Goal: Book appointment/travel/reservation

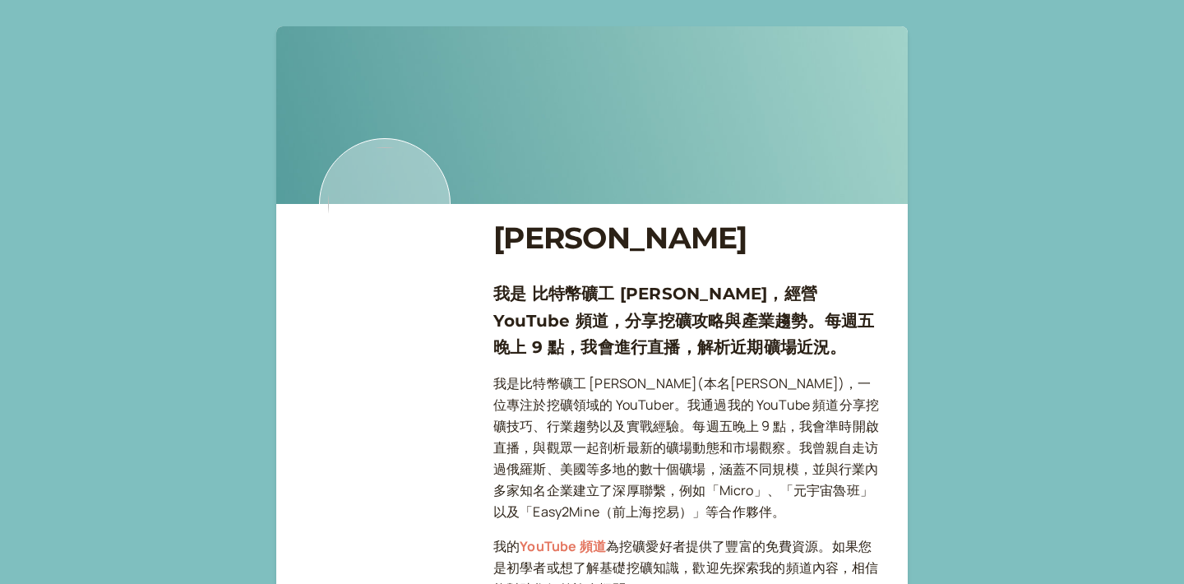
scroll to position [2197, 0]
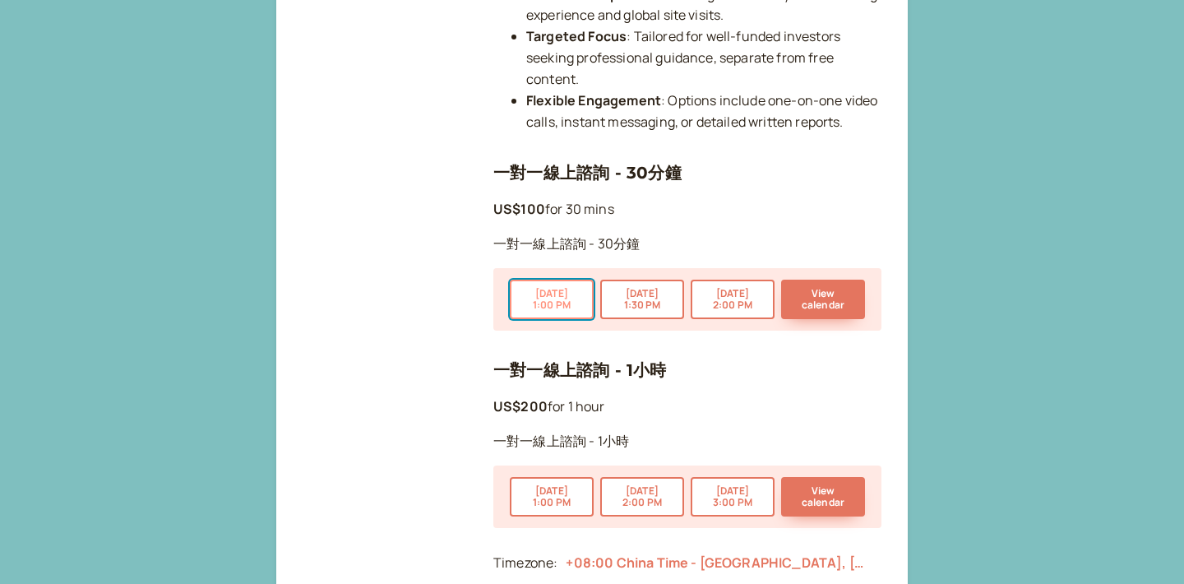
click at [562, 283] on button "[DATE] 1:00 PM" at bounding box center [552, 299] width 84 height 39
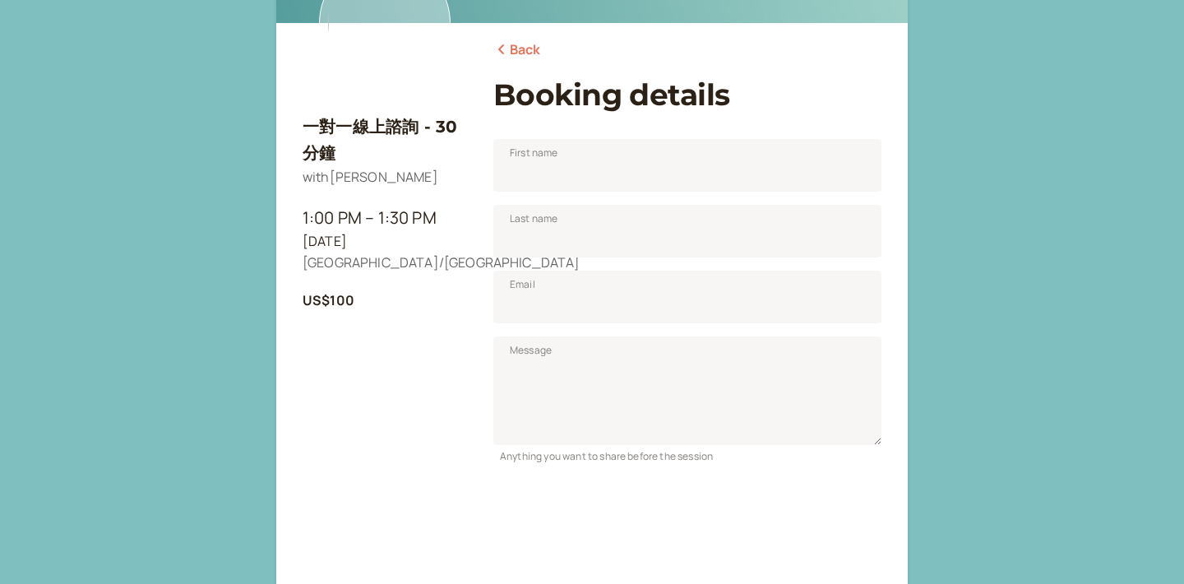
scroll to position [179, 0]
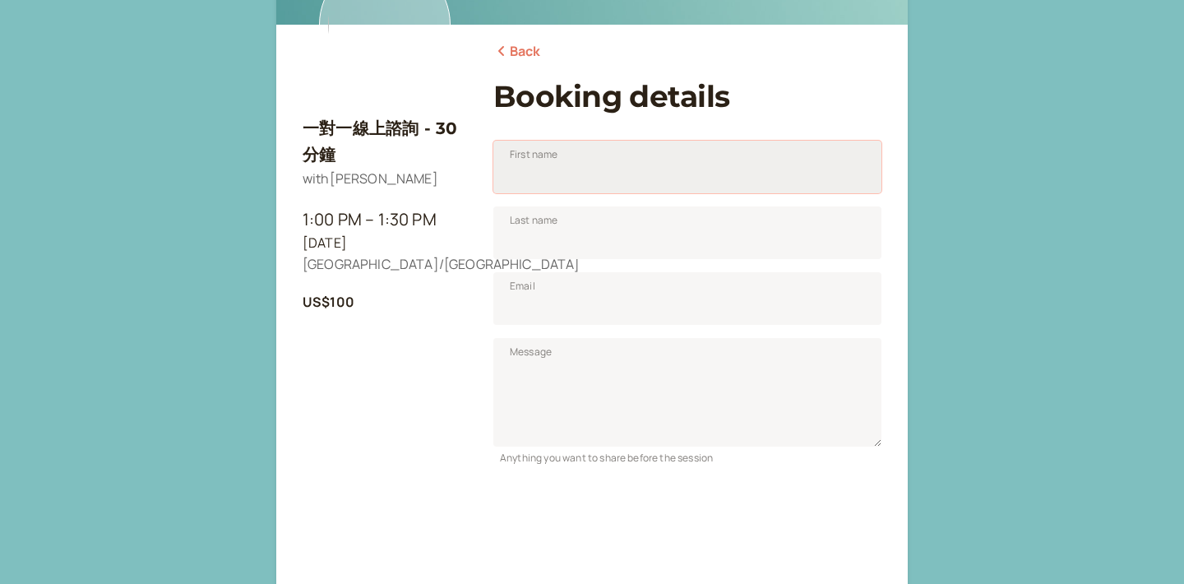
click at [608, 160] on input "First name" at bounding box center [687, 167] width 388 height 53
type input "Ziao"
type input "[PERSON_NAME]"
drag, startPoint x: 616, startPoint y: 174, endPoint x: 427, endPoint y: 174, distance: 189.1
click at [428, 174] on div "一對一線上諮詢 - 30分鐘 with [PERSON_NAME] 1:00 PM – 1:30 PM [DATE] [GEOGRAPHIC_DATA]/[G…" at bounding box center [592, 378] width 579 height 1036
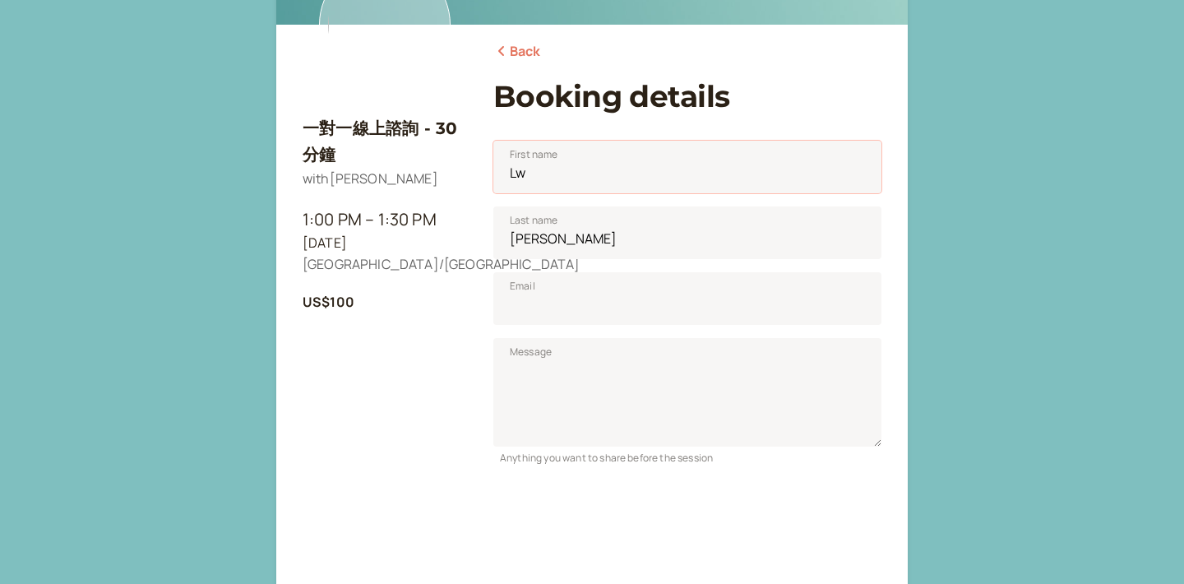
type input "L"
type input "w"
type input "[PERSON_NAME]"
type input "x"
type input "Xie"
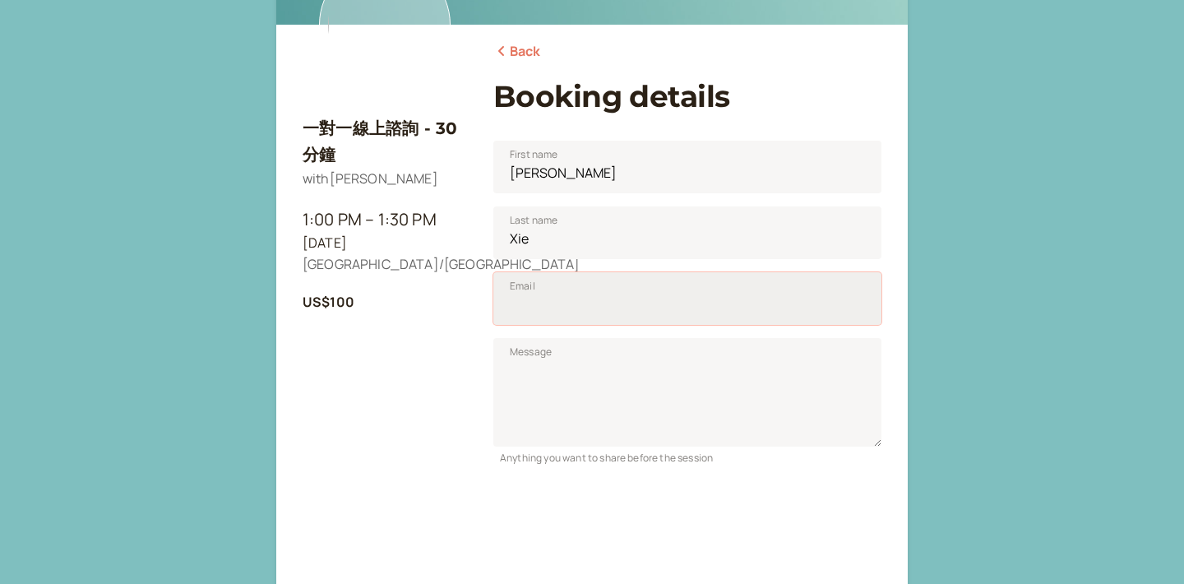
click at [565, 299] on input "Email" at bounding box center [687, 298] width 388 height 53
type input "[EMAIL_ADDRESS][DOMAIN_NAME]"
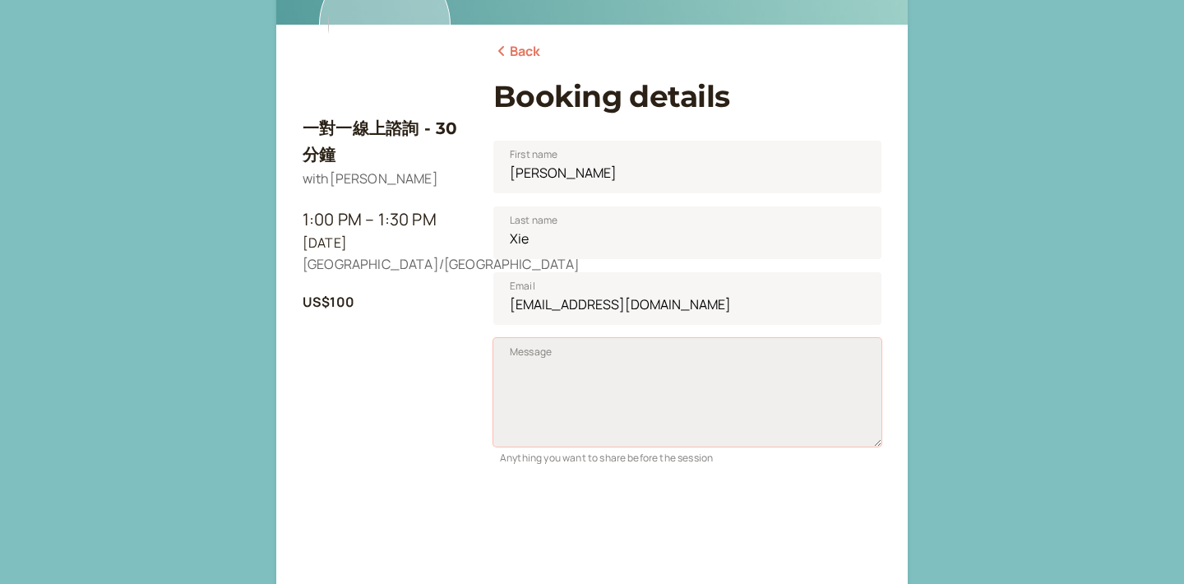
click at [621, 377] on textarea "Message" at bounding box center [687, 392] width 388 height 109
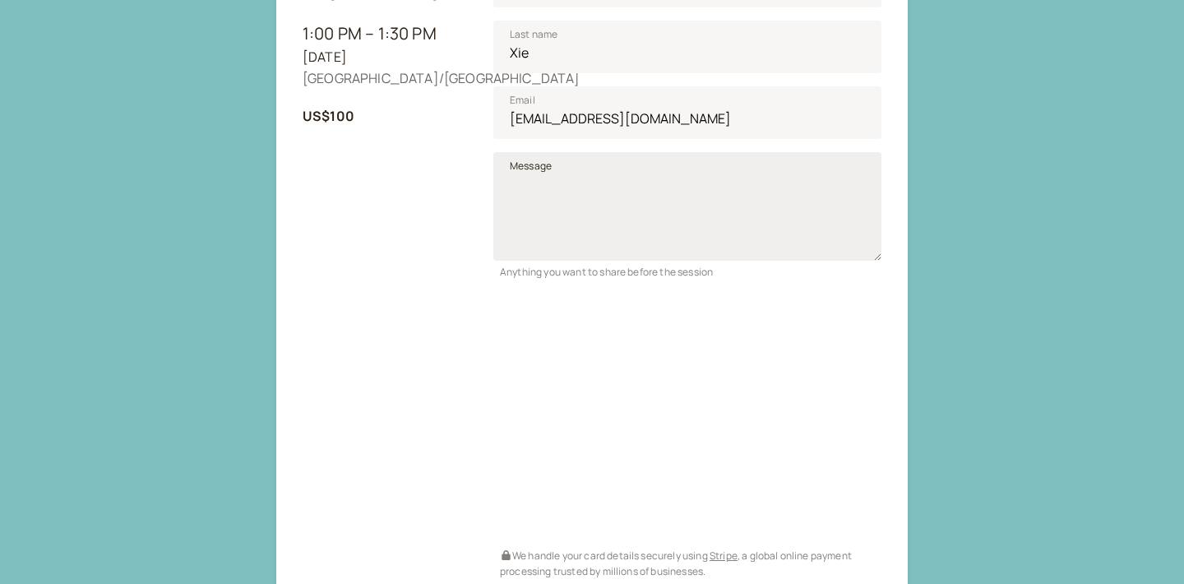
scroll to position [339, 0]
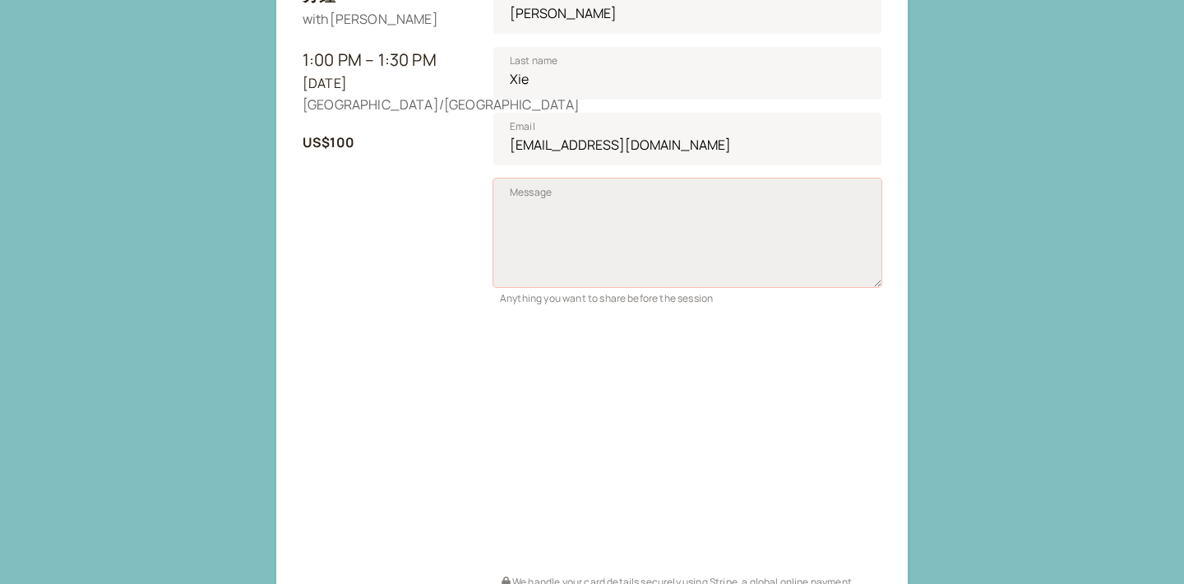
click at [649, 211] on textarea "Message" at bounding box center [687, 232] width 388 height 109
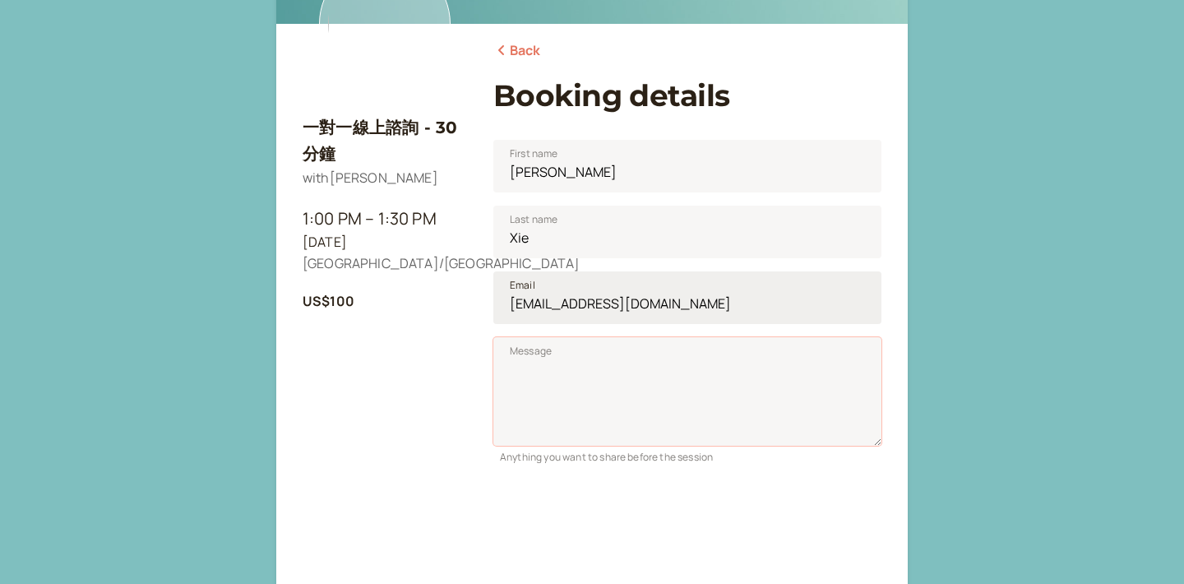
scroll to position [0, 0]
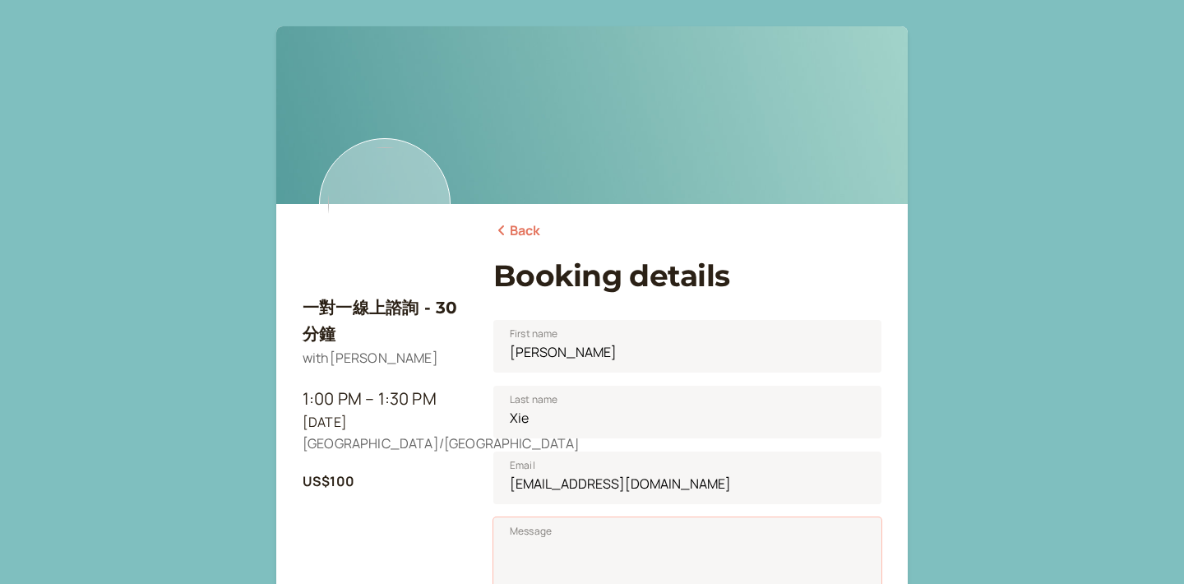
paste textarea "Hi jack 哥您好，我是一名礦機廠商的商務BD。目前是剛進來這個這個行業，對於行業有初步瞭解但是還是比較迷茫的狀態，關注您頻道很久了，感謝您科普了挖礦行業…"
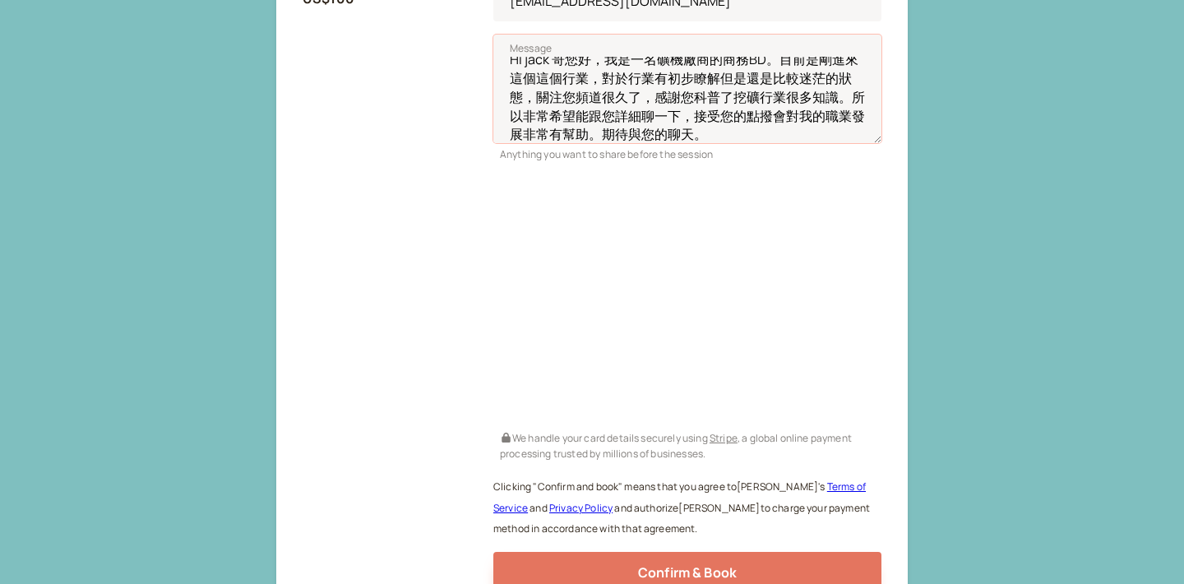
scroll to position [524, 0]
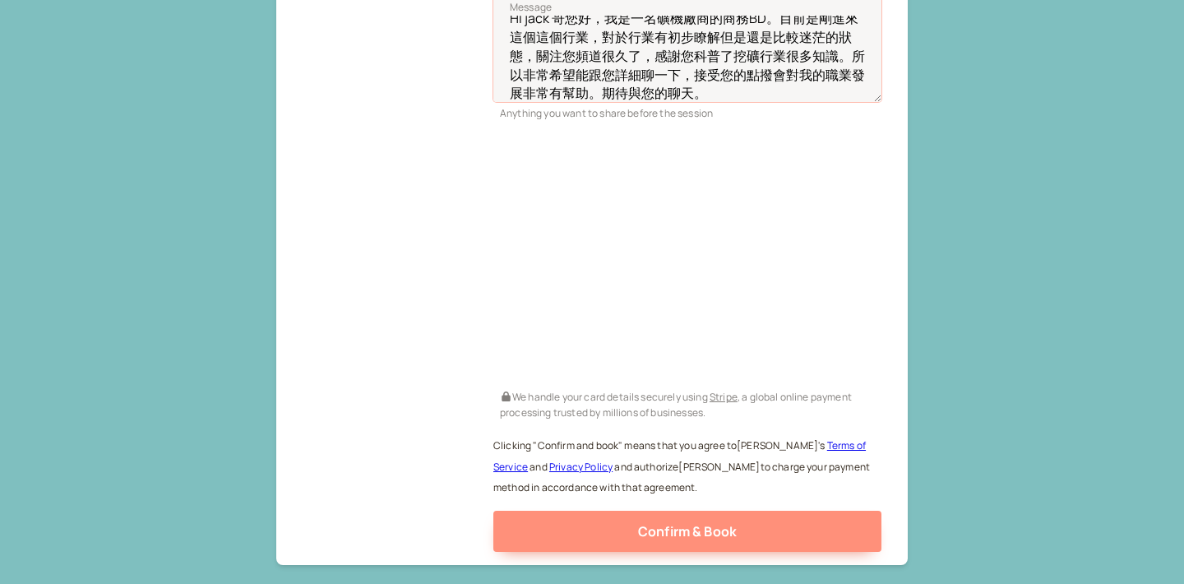
type textarea "Hi jack 哥您好，我是一名礦機廠商的商務BD。目前是剛進來這個這個行業，對於行業有初步瞭解但是還是比較迷茫的狀態，關注您頻道很久了，感謝您科普了挖礦行業…"
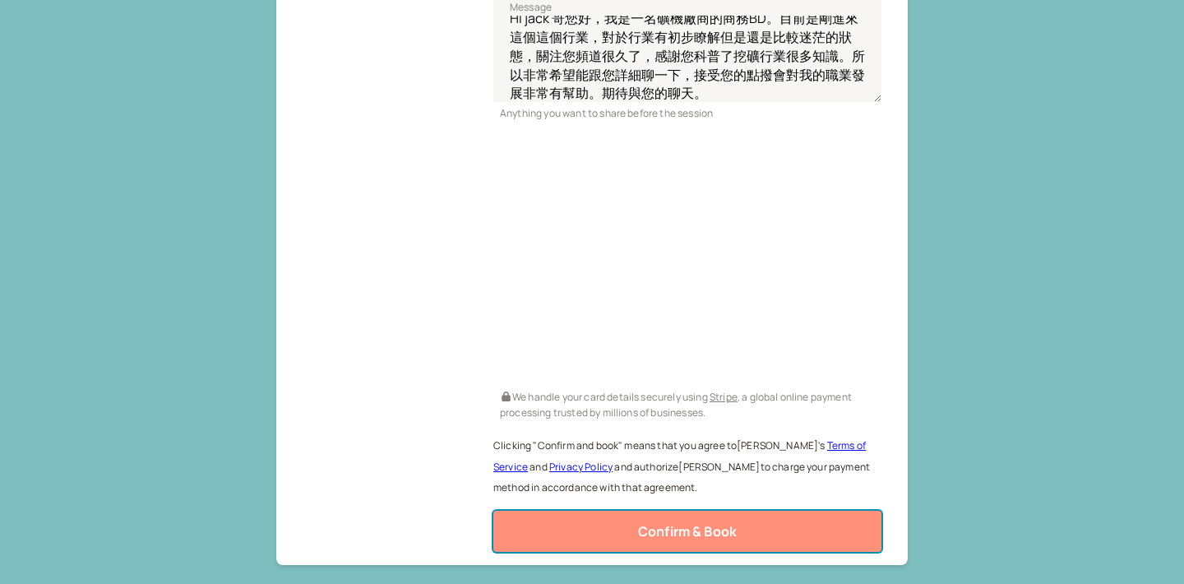
click at [653, 530] on span "Confirm & Book" at bounding box center [687, 531] width 99 height 18
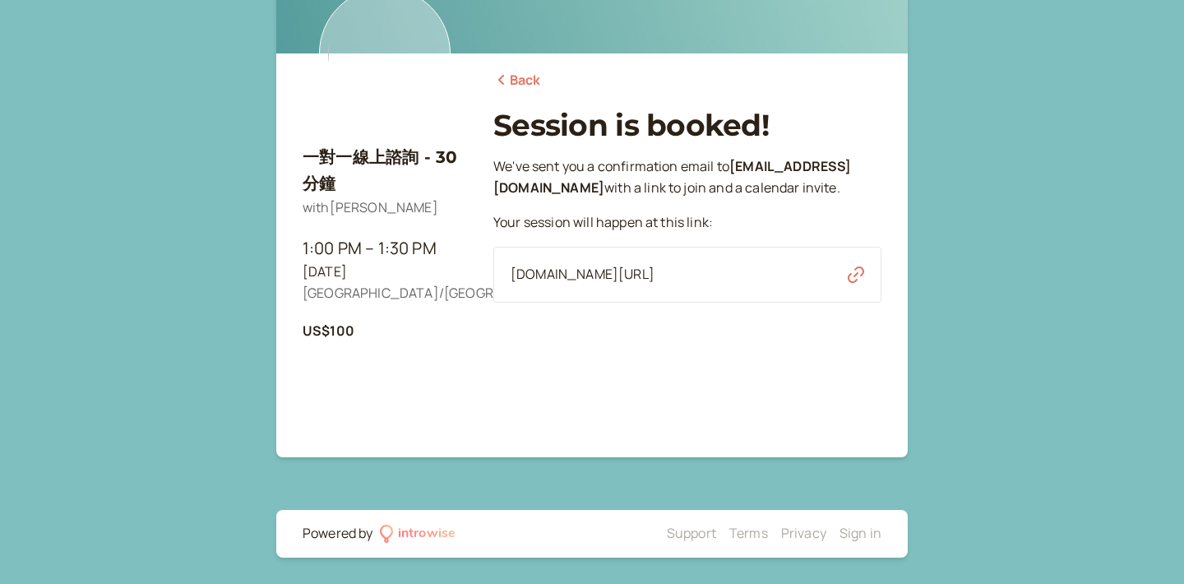
scroll to position [150, 0]
click at [850, 272] on icon "button" at bounding box center [856, 274] width 16 height 16
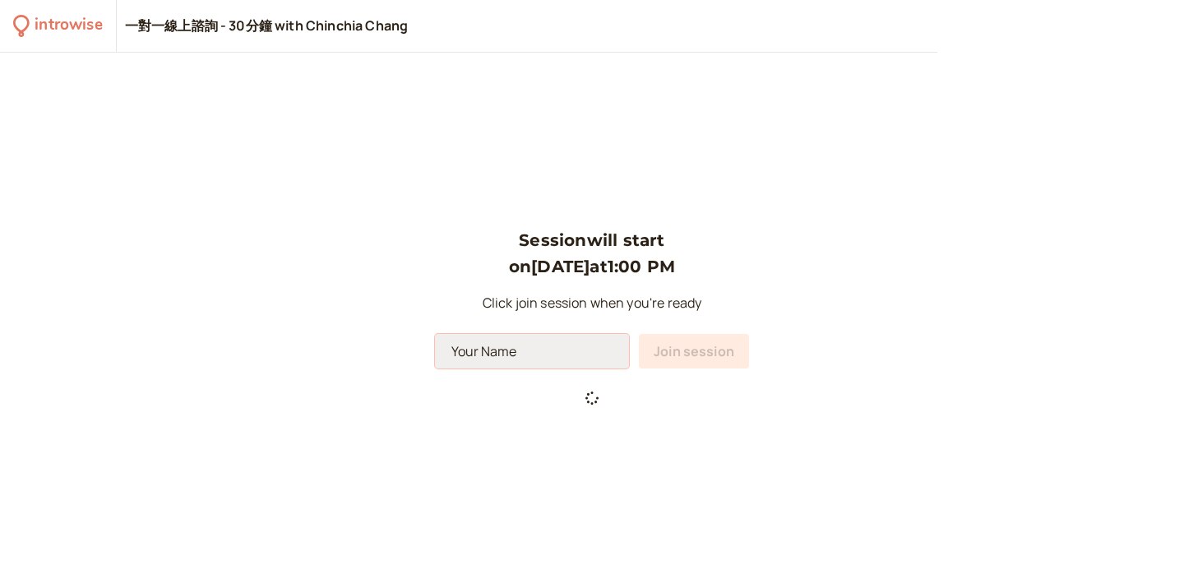
click at [558, 336] on input at bounding box center [532, 351] width 194 height 35
type input "L"
type input "e"
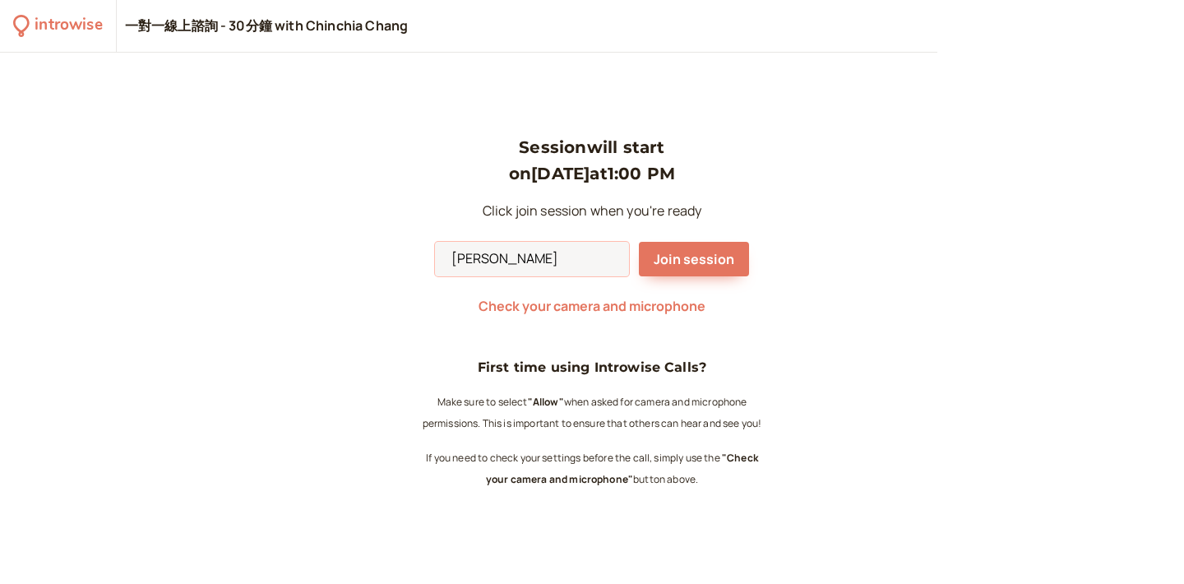
type input "[PERSON_NAME]"
